Goal: Book appointment/travel/reservation

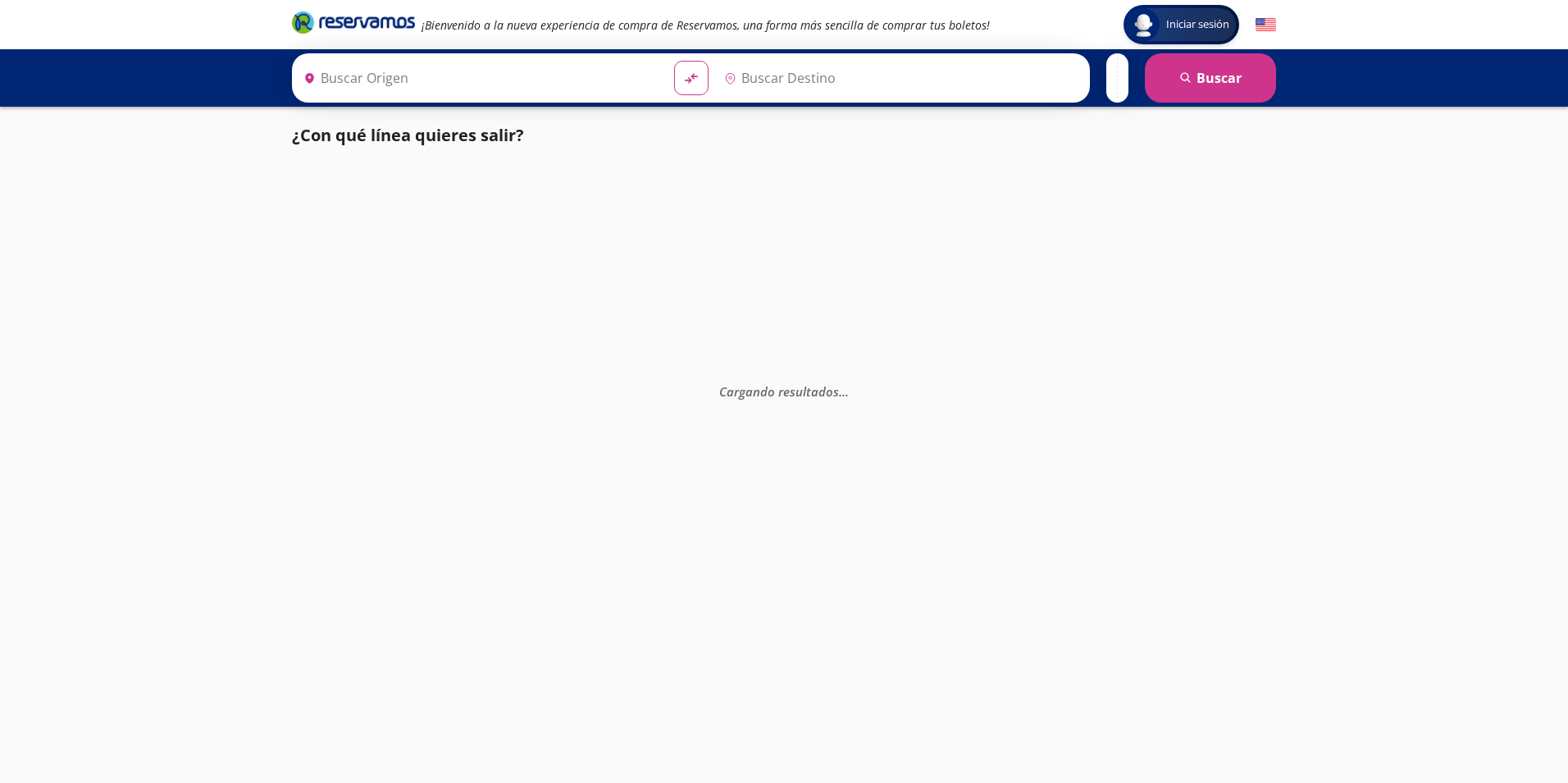
type input "[GEOGRAPHIC_DATA], [GEOGRAPHIC_DATA]"
type input "Rincon De Guayabitos, Nayarit"
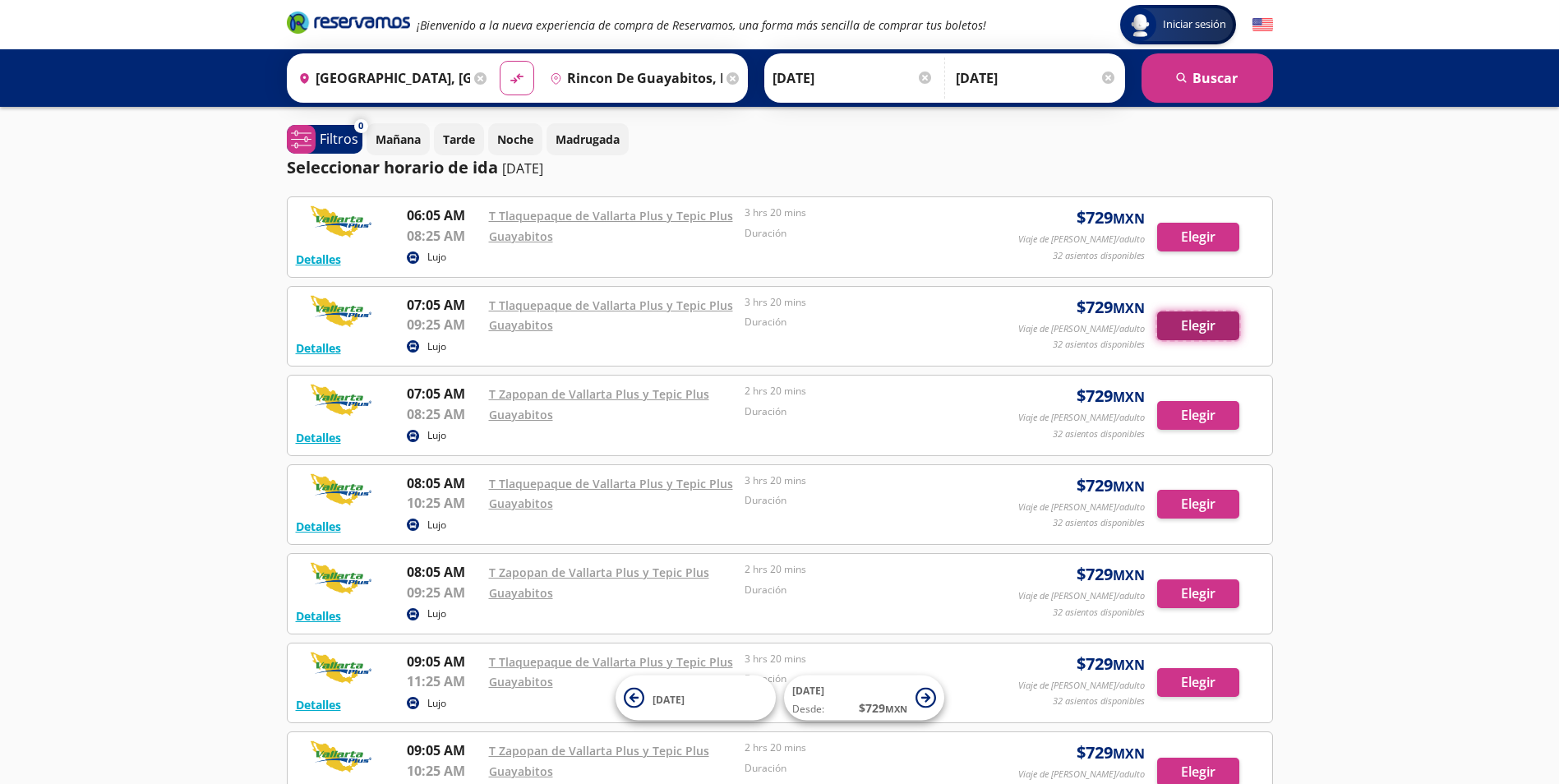
click at [1206, 330] on button "Elegir" at bounding box center [1197, 325] width 82 height 28
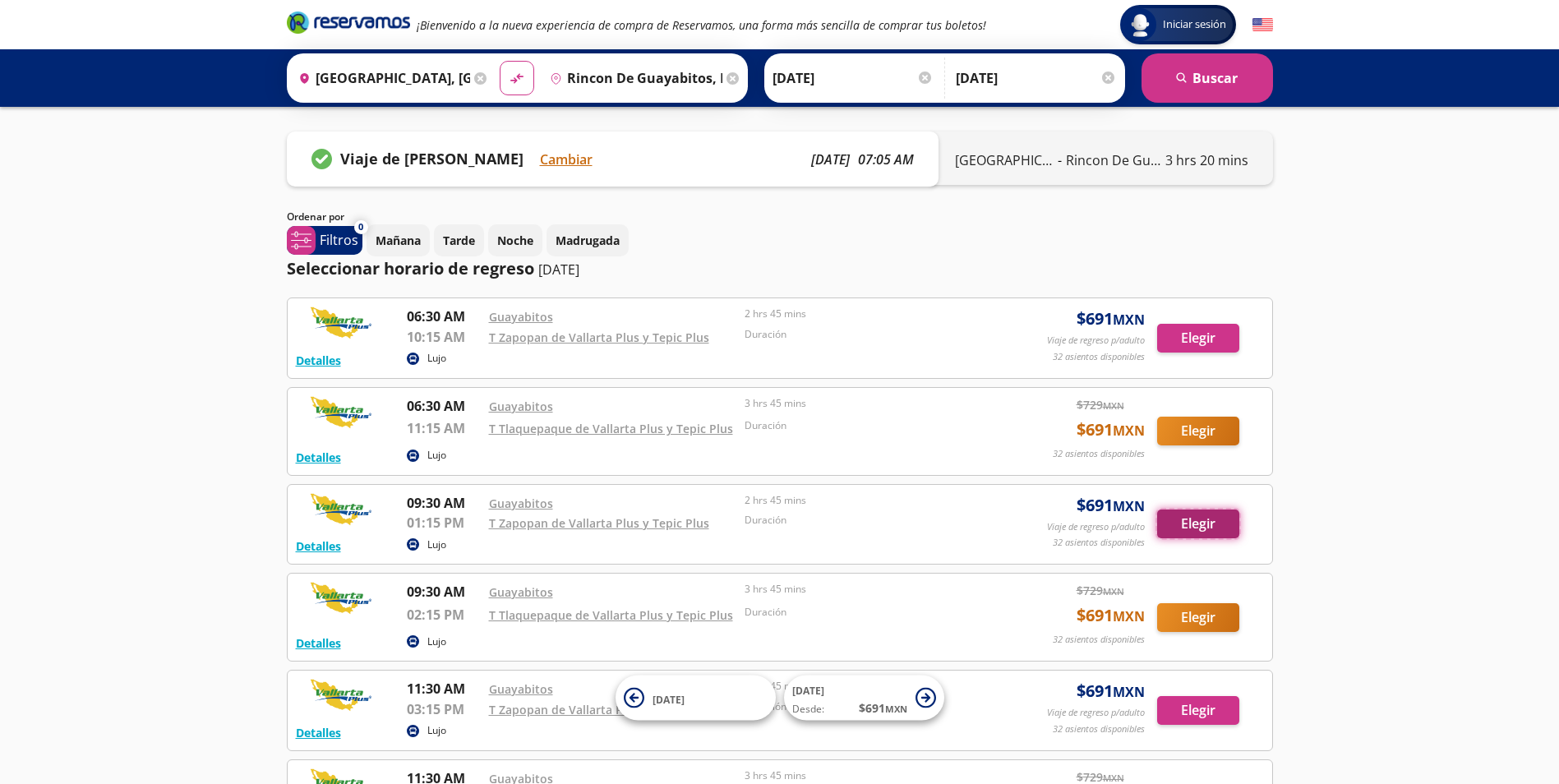
click at [1190, 524] on button "Elegir" at bounding box center [1197, 523] width 82 height 28
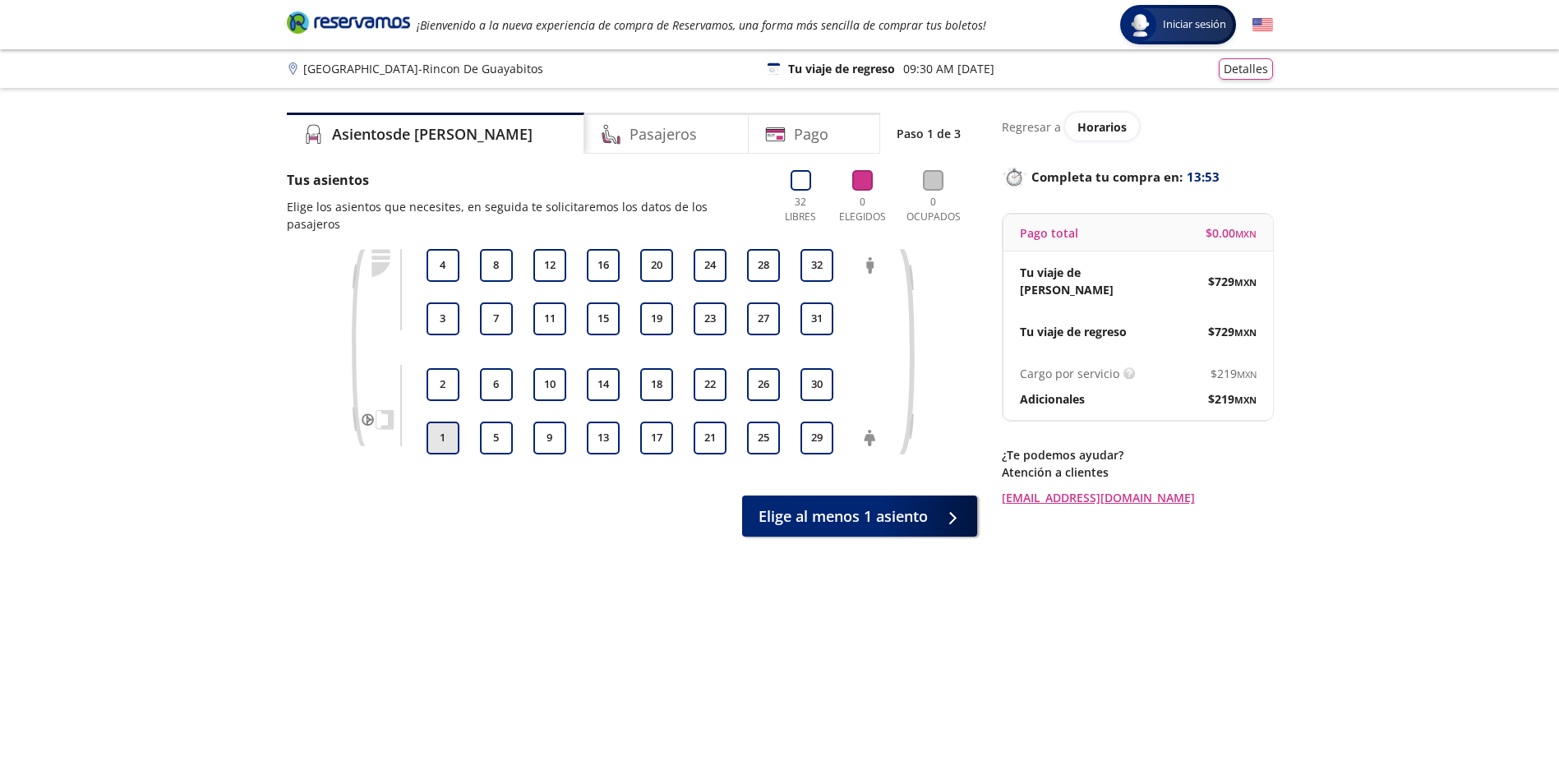
click at [445, 422] on button "1" at bounding box center [443, 438] width 33 height 33
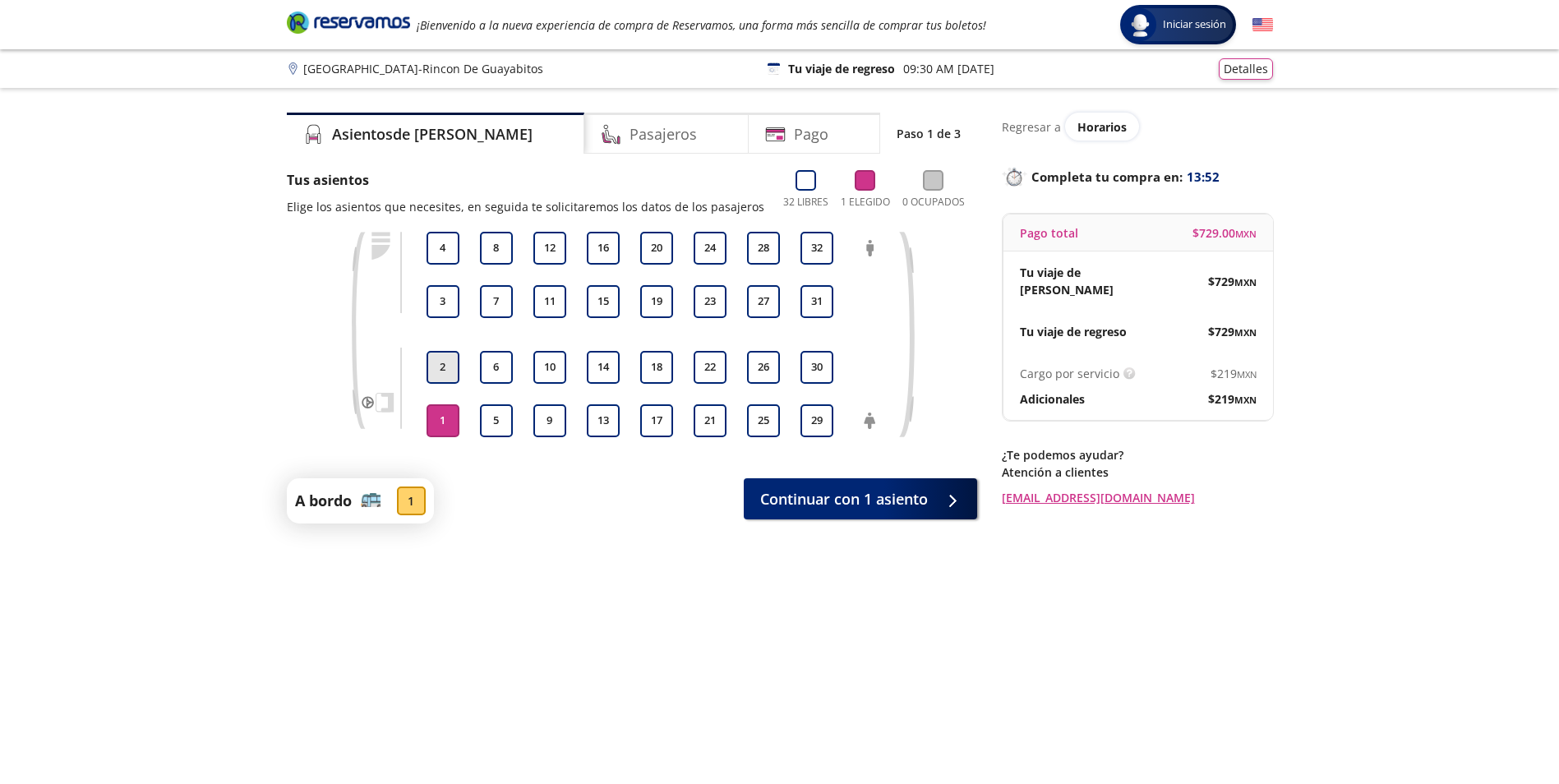
click at [446, 381] on button "2" at bounding box center [443, 368] width 33 height 33
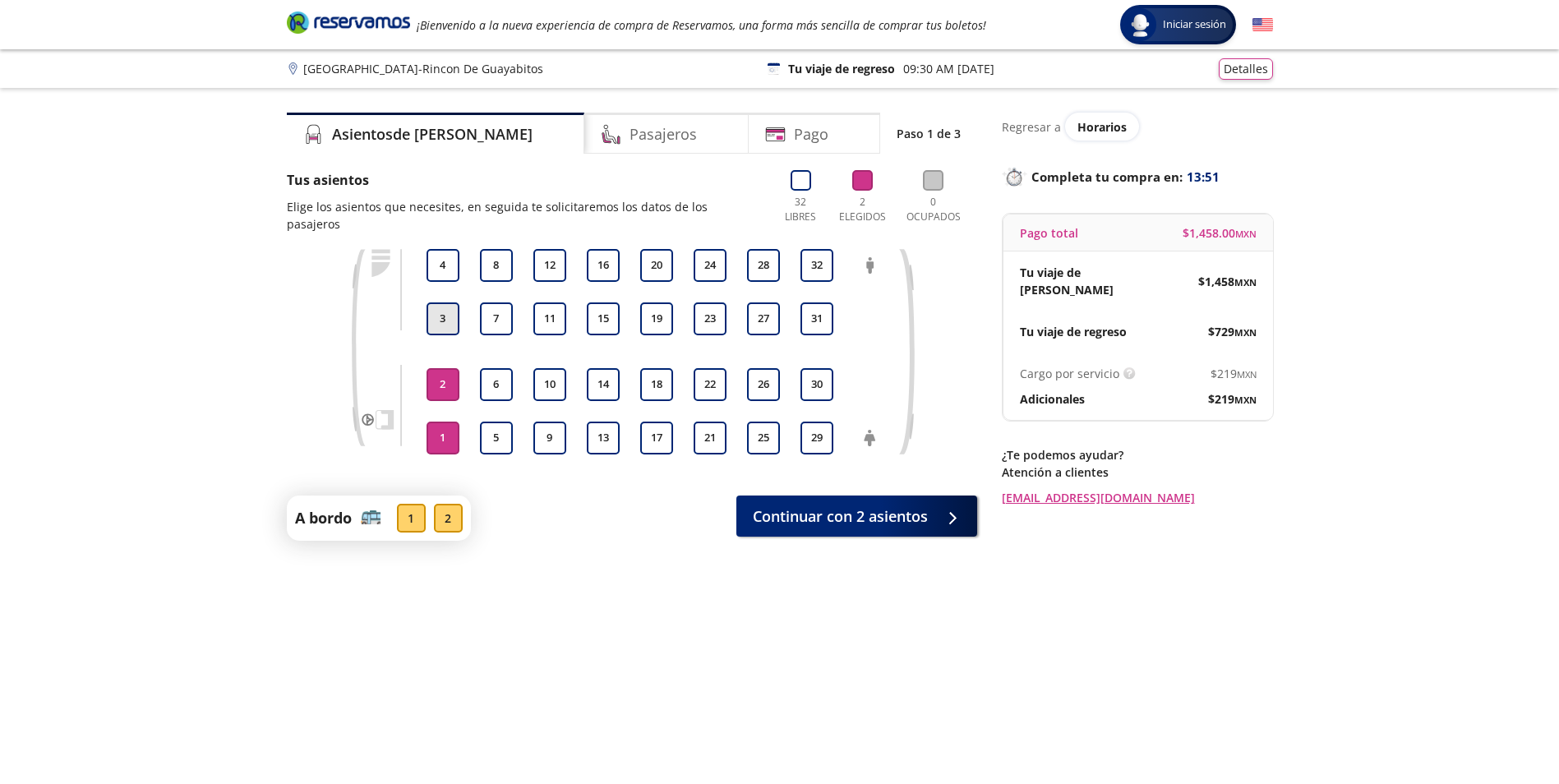
click at [453, 308] on button "3" at bounding box center [443, 319] width 33 height 33
